Goal: Information Seeking & Learning: Learn about a topic

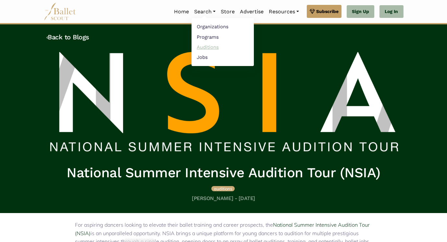
click at [201, 47] on link "Auditions" at bounding box center [223, 47] width 62 height 10
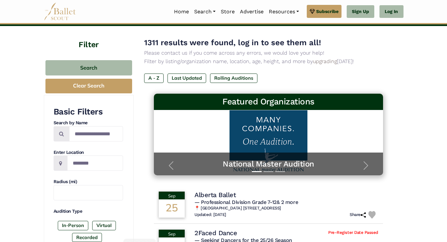
scroll to position [31, 0]
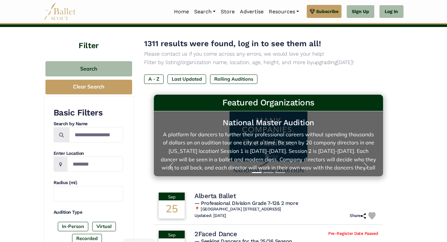
click at [282, 123] on h5 "National Master Audition" at bounding box center [268, 123] width 216 height 10
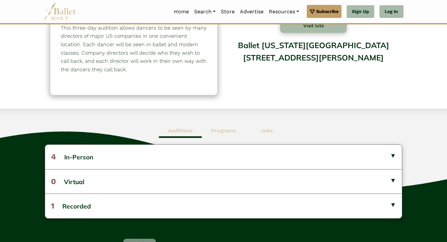
scroll to position [87, 0]
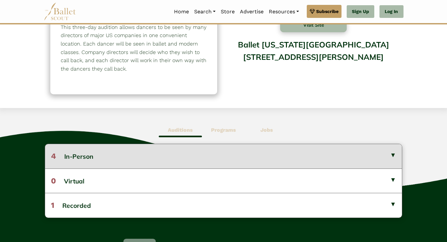
click at [394, 153] on button "4 In-Person" at bounding box center [223, 156] width 357 height 24
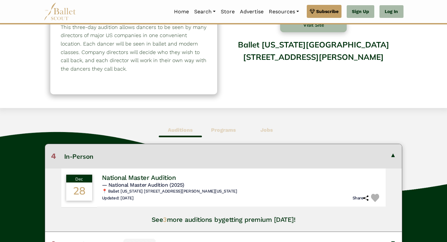
click at [392, 154] on button "4 In-Person" at bounding box center [223, 156] width 357 height 24
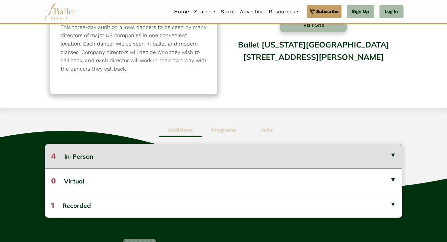
click at [392, 154] on button "4 In-Person" at bounding box center [223, 156] width 357 height 24
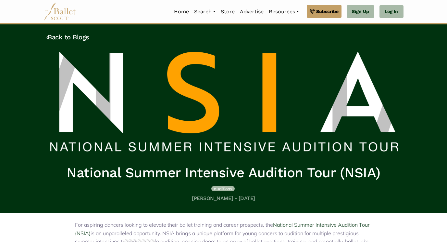
click at [224, 189] on span "auditions" at bounding box center [223, 188] width 18 height 5
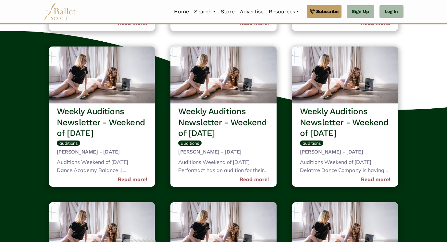
scroll to position [1656, 0]
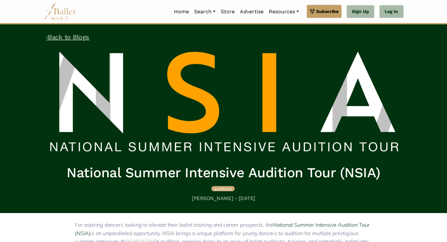
click at [61, 35] on link "‹ Back to Blogs" at bounding box center [67, 37] width 43 height 8
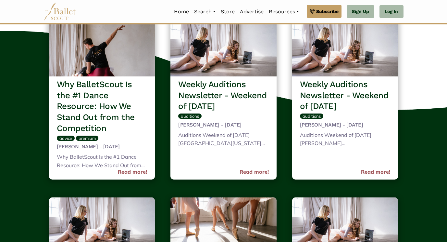
scroll to position [78, 0]
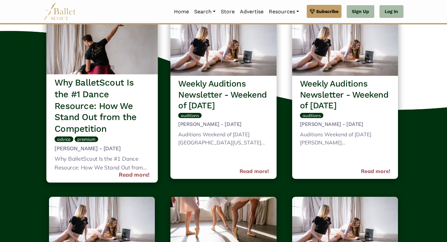
click at [119, 111] on h3 "Why BalletScout Is the #1 Dance Resource: How We Stand Out from the Competition" at bounding box center [102, 105] width 95 height 57
click at [130, 175] on link "Read more!" at bounding box center [134, 174] width 31 height 9
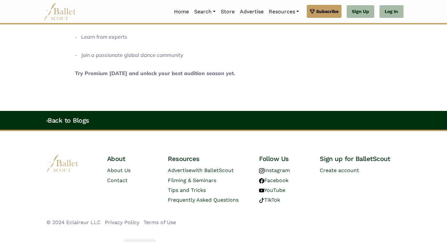
scroll to position [979, 0]
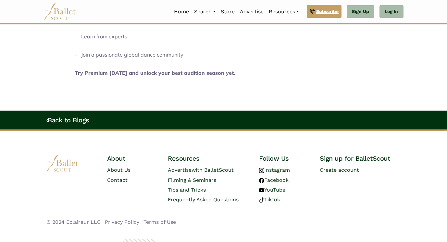
click at [324, 10] on span "Subscribe" at bounding box center [327, 11] width 22 height 7
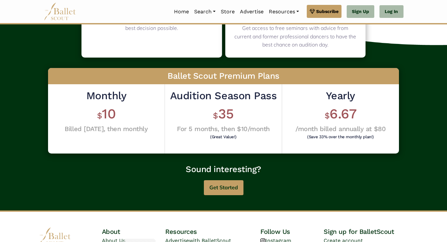
scroll to position [156, 0]
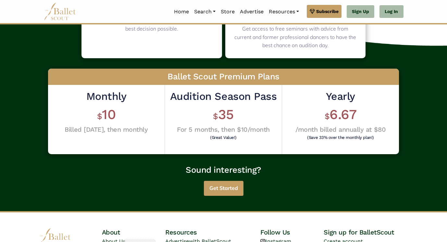
click at [233, 190] on button "Get Started" at bounding box center [224, 188] width 40 height 15
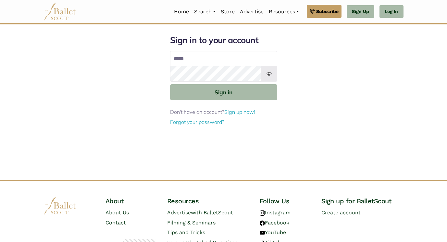
type input "**********"
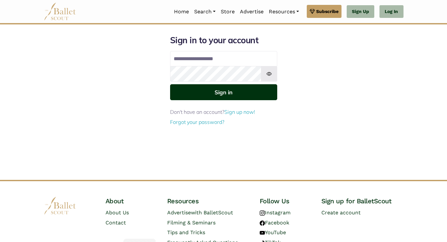
click at [239, 94] on button "Sign in" at bounding box center [223, 92] width 107 height 16
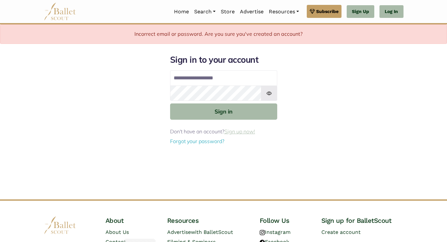
click at [242, 133] on link "Sign up now!" at bounding box center [239, 131] width 31 height 6
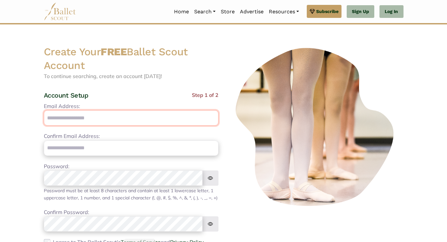
click at [185, 116] on input "Email Address:" at bounding box center [131, 117] width 175 height 15
type input "**********"
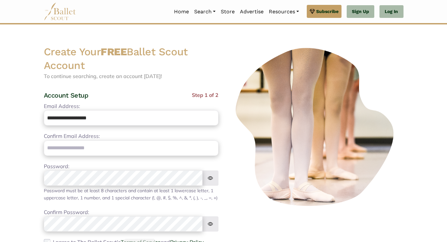
type input "**********"
click at [406, 212] on div at bounding box center [316, 168] width 185 height 247
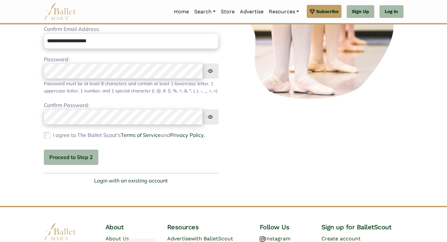
scroll to position [117, 0]
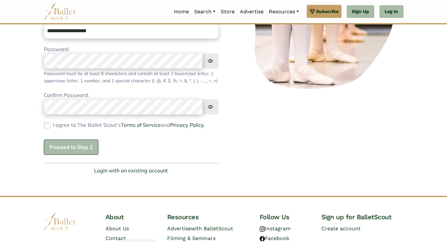
click at [70, 155] on button "Proceed to Step 2" at bounding box center [71, 146] width 55 height 15
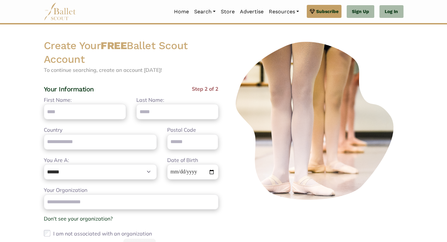
scroll to position [0, 0]
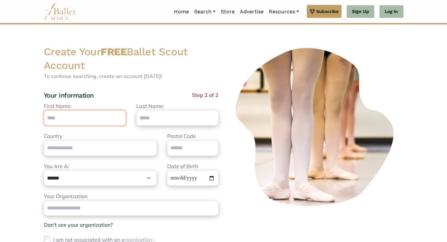
click at [80, 113] on input "First Name:" at bounding box center [85, 117] width 82 height 15
type input "*****"
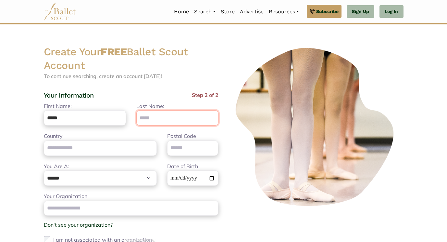
type input "******"
type input "**********"
type input "*****"
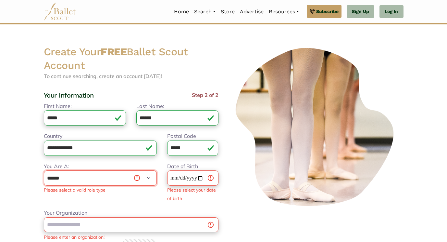
click at [100, 177] on select "**********" at bounding box center [100, 177] width 113 height 15
select select "***"
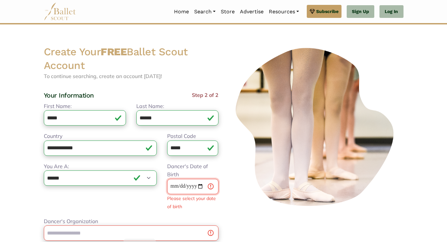
click at [172, 186] on input "Dancer's Date of Birth" at bounding box center [192, 186] width 51 height 15
type input "**********"
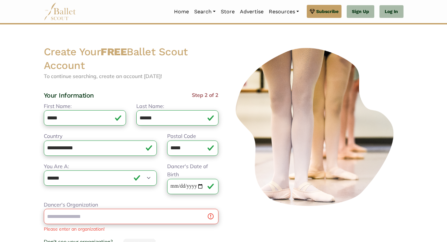
click at [272, 224] on div at bounding box center [316, 174] width 185 height 258
click at [148, 216] on input "Dancer's Organization" at bounding box center [131, 216] width 175 height 15
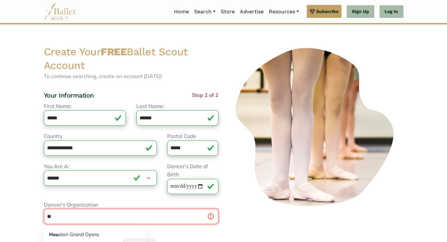
type input "*"
click at [100, 234] on link "Ballet Center of Houston" at bounding box center [92, 234] width 97 height 10
type input "**********"
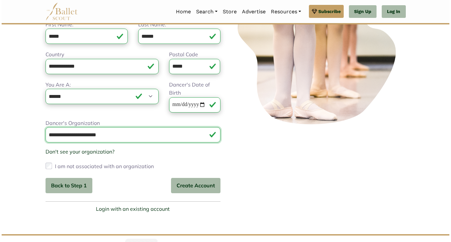
scroll to position [85, 0]
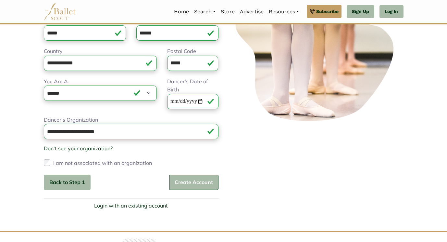
click at [197, 182] on button "Create Account" at bounding box center [193, 181] width 49 height 15
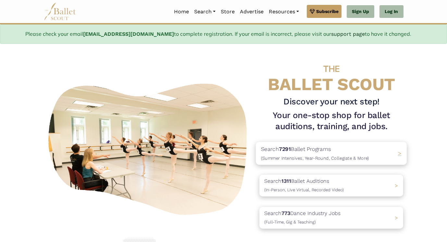
click at [394, 151] on div "Search 7291 Ballet Programs (Summer Intensives, Year-Round, Collegiate & More) >" at bounding box center [331, 153] width 151 height 23
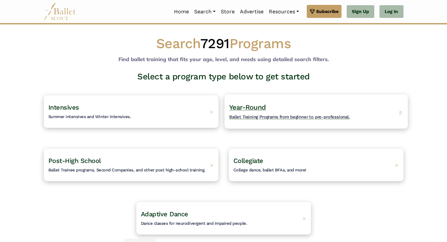
click at [380, 106] on div "Year-Round Ballet Training Programs from beginner to pre-professional. >" at bounding box center [316, 111] width 184 height 34
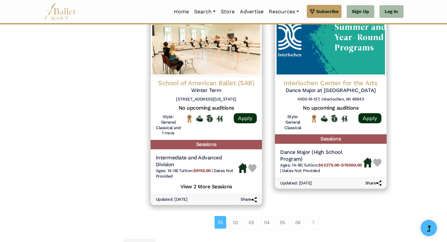
scroll to position [885, 0]
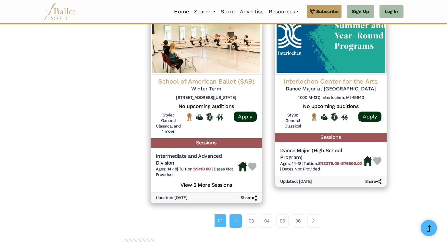
click at [236, 222] on link "02" at bounding box center [236, 220] width 12 height 13
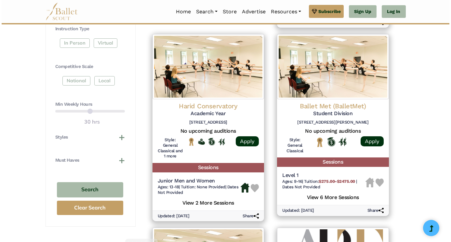
scroll to position [296, 0]
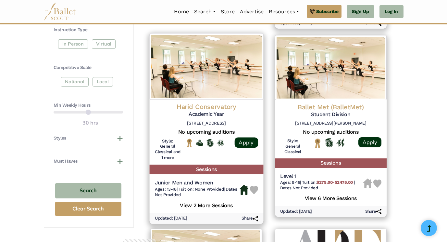
click at [229, 106] on h4 "Harid Conservatory" at bounding box center [206, 106] width 103 height 9
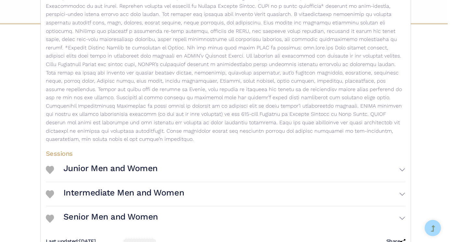
scroll to position [134, 0]
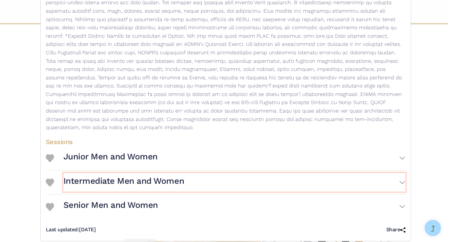
click at [399, 173] on button "Intermediate Men and Women" at bounding box center [234, 182] width 342 height 19
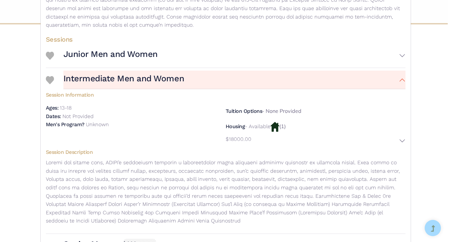
scroll to position [233, 0]
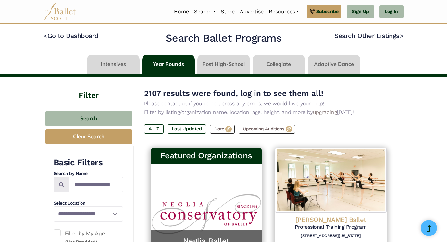
scroll to position [885, 0]
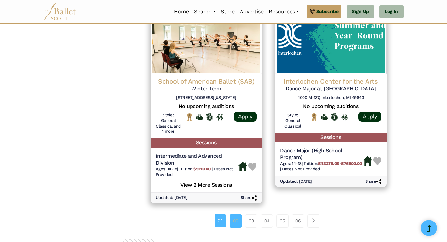
click at [235, 223] on link "02" at bounding box center [236, 220] width 12 height 13
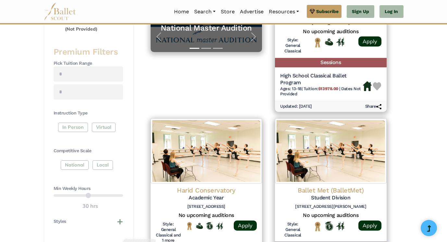
scroll to position [216, 0]
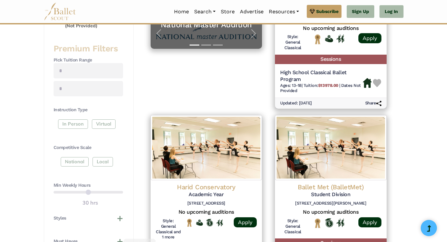
click at [69, 128] on div "In Person Virtual" at bounding box center [89, 125] width 70 height 12
click at [69, 125] on div "In Person Virtual" at bounding box center [89, 125] width 70 height 12
click at [77, 123] on div "In Person Virtual" at bounding box center [89, 125] width 70 height 12
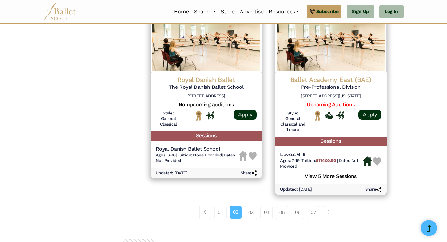
scroll to position [902, 0]
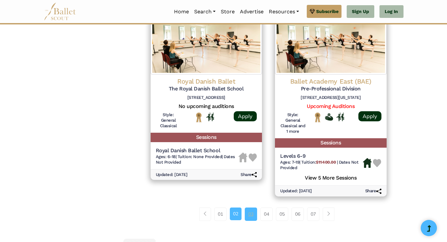
click at [248, 213] on link "03" at bounding box center [251, 213] width 12 height 13
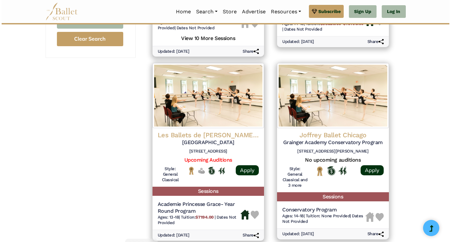
scroll to position [477, 0]
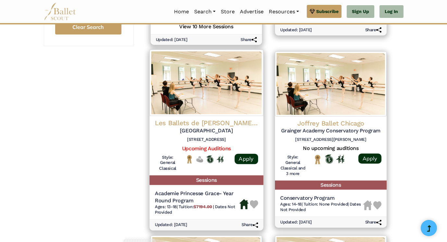
click at [207, 133] on h5 "[GEOGRAPHIC_DATA]" at bounding box center [206, 130] width 103 height 7
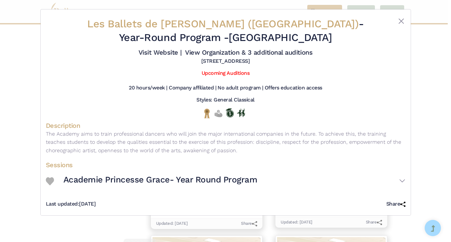
click at [360, 122] on h4 "Description" at bounding box center [225, 125] width 359 height 8
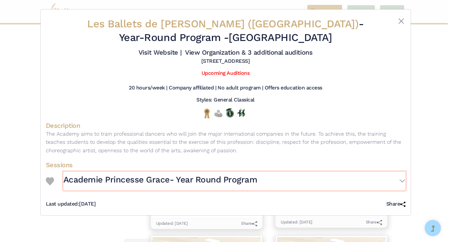
click at [399, 180] on button "Academie Princesse Grace- Year Round Program" at bounding box center [234, 181] width 342 height 19
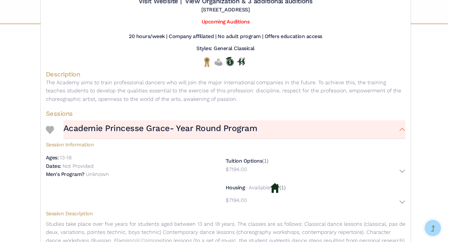
scroll to position [52, 0]
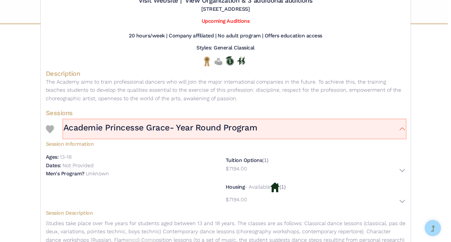
click at [400, 129] on button "Academie Princesse Grace- Year Round Program" at bounding box center [234, 129] width 342 height 19
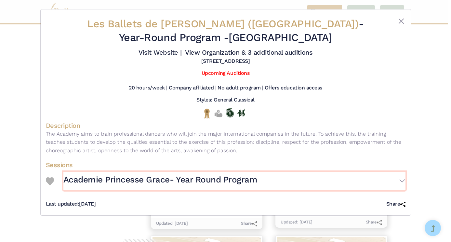
scroll to position [0, 0]
click at [401, 180] on button "Academie Princesse Grace- Year Round Program" at bounding box center [234, 181] width 342 height 19
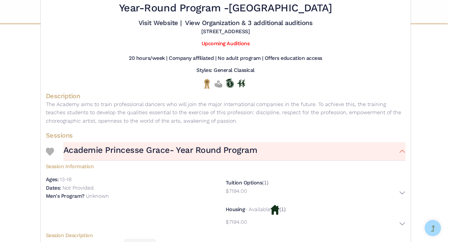
scroll to position [30, 0]
click at [229, 43] on link "Upcoming Auditions" at bounding box center [225, 43] width 48 height 6
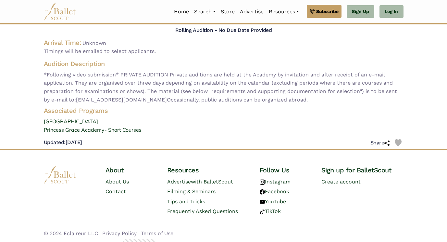
scroll to position [57, 0]
click at [89, 121] on link "[GEOGRAPHIC_DATA]" at bounding box center [224, 121] width 370 height 8
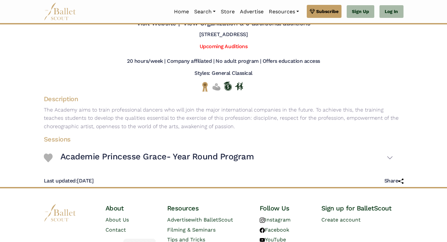
scroll to position [39, 0]
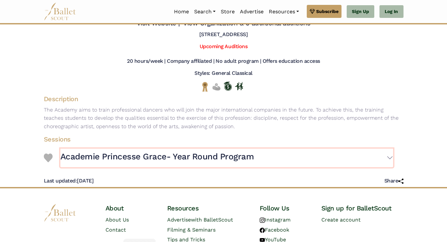
click at [388, 157] on button "Academie Princesse Grace- Year Round Program" at bounding box center [226, 157] width 333 height 19
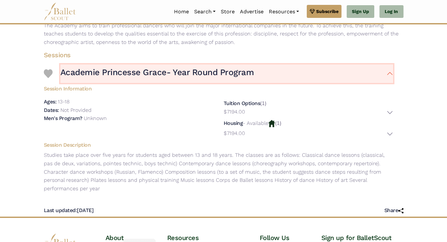
scroll to position [124, 0]
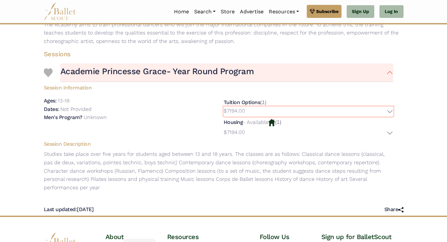
click at [388, 110] on button "$7194.00" at bounding box center [309, 112] width 170 height 10
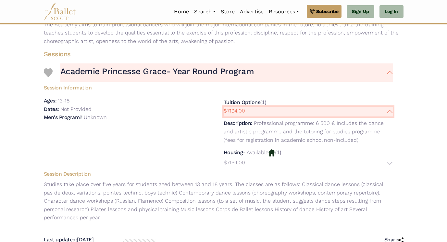
click at [388, 110] on button "$7194.00" at bounding box center [309, 112] width 170 height 10
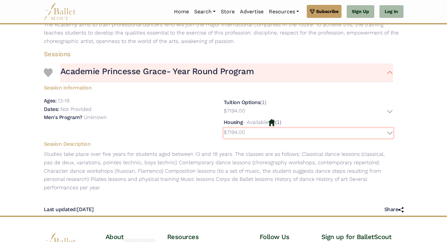
click at [390, 134] on button "$7194.00" at bounding box center [309, 133] width 170 height 10
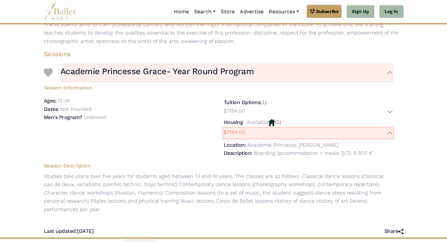
click at [390, 134] on button "$7194.00" at bounding box center [309, 133] width 170 height 10
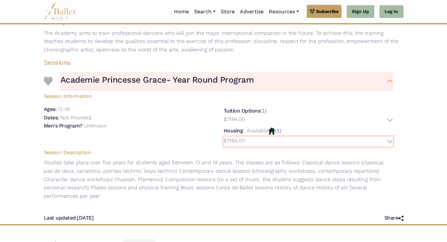
scroll to position [119, 0]
